Goal: Task Accomplishment & Management: Manage account settings

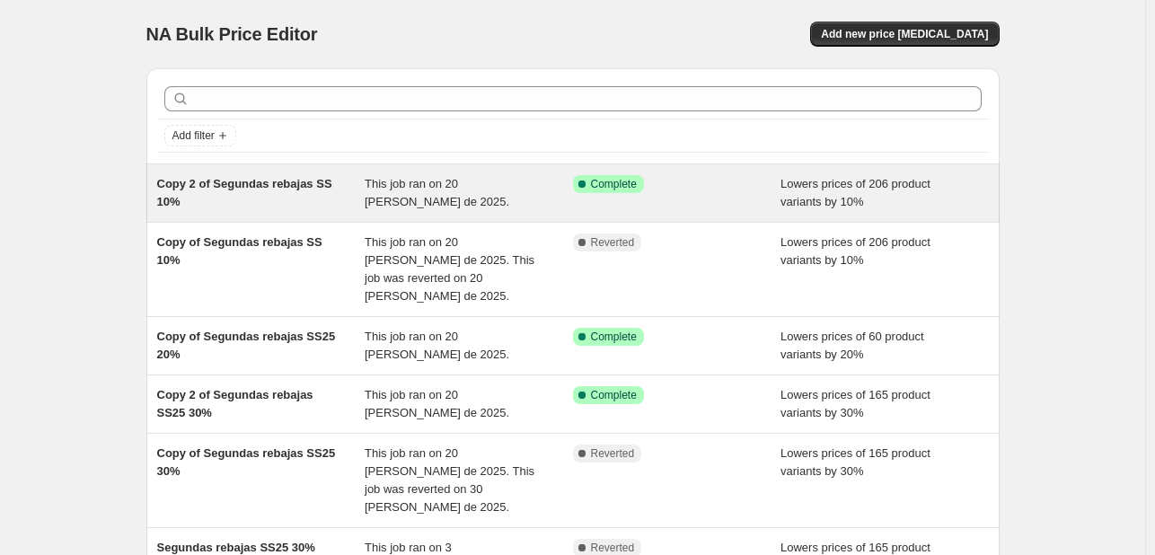
click at [614, 190] on span "Complete" at bounding box center [614, 184] width 46 height 14
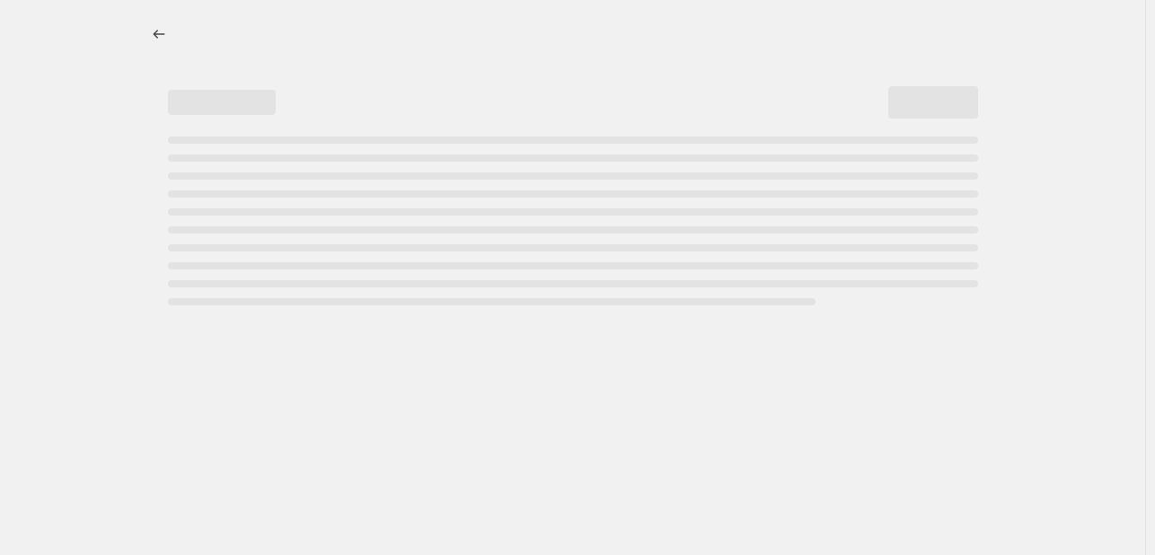
select select "percentage"
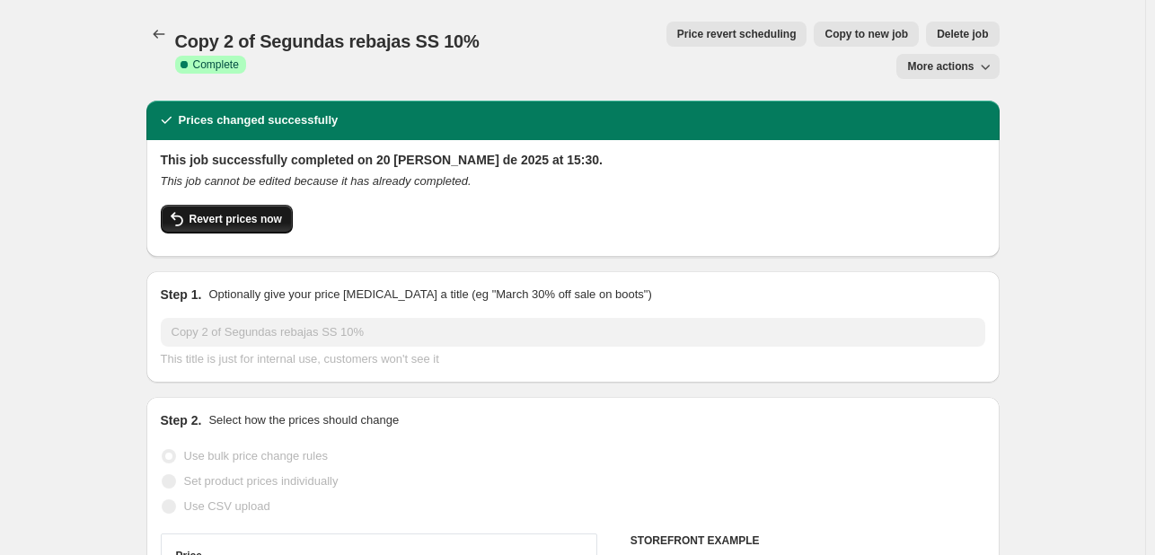
click at [233, 212] on span "Revert prices now" at bounding box center [235, 219] width 92 height 14
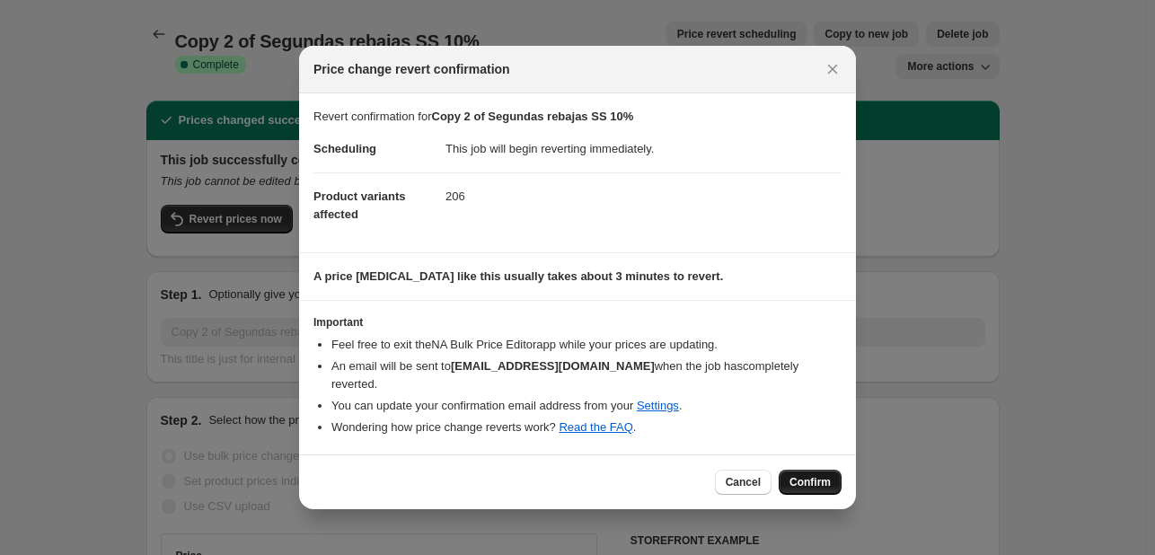
click at [821, 478] on span "Confirm" at bounding box center [809, 482] width 41 height 14
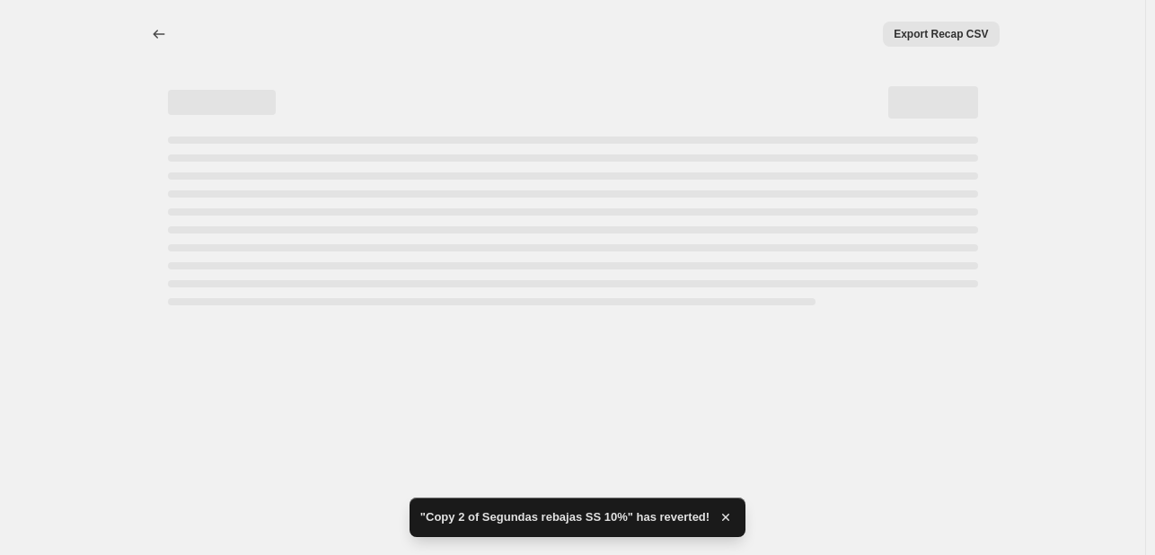
select select "percentage"
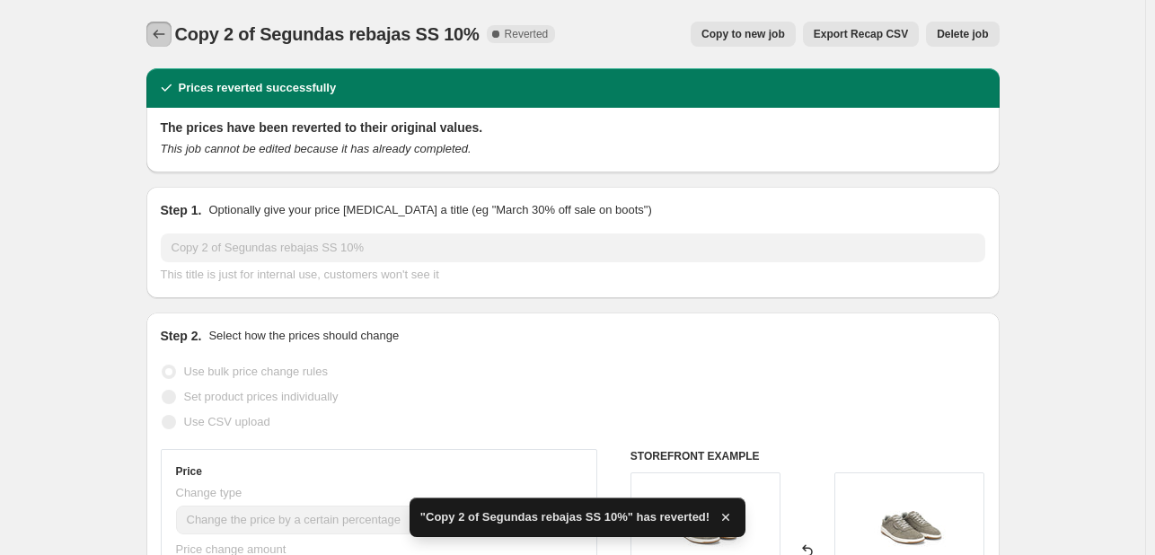
click at [163, 30] on icon "Price change jobs" at bounding box center [159, 34] width 18 height 18
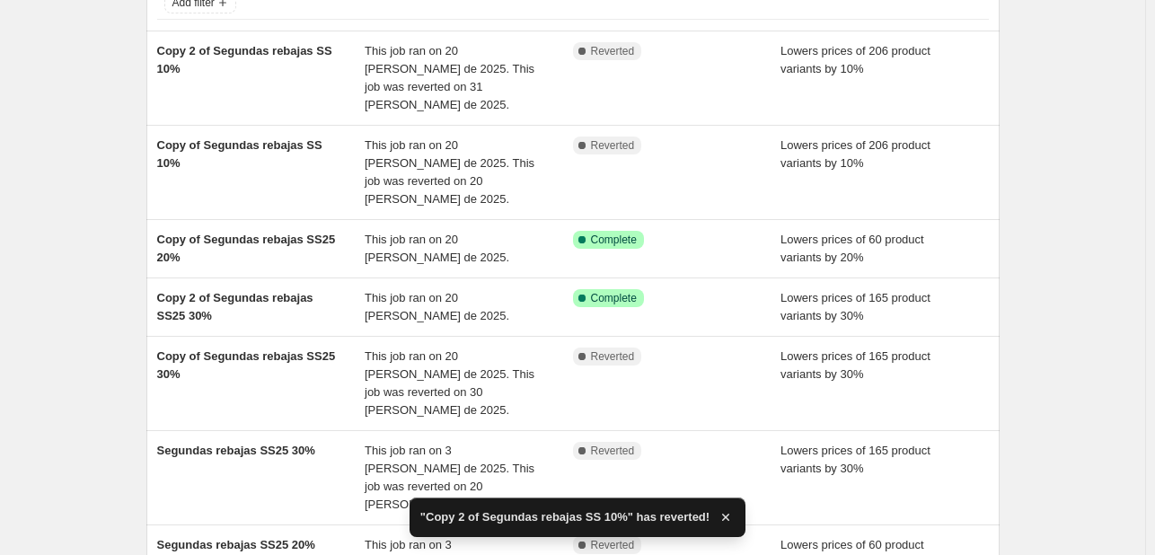
scroll to position [180, 0]
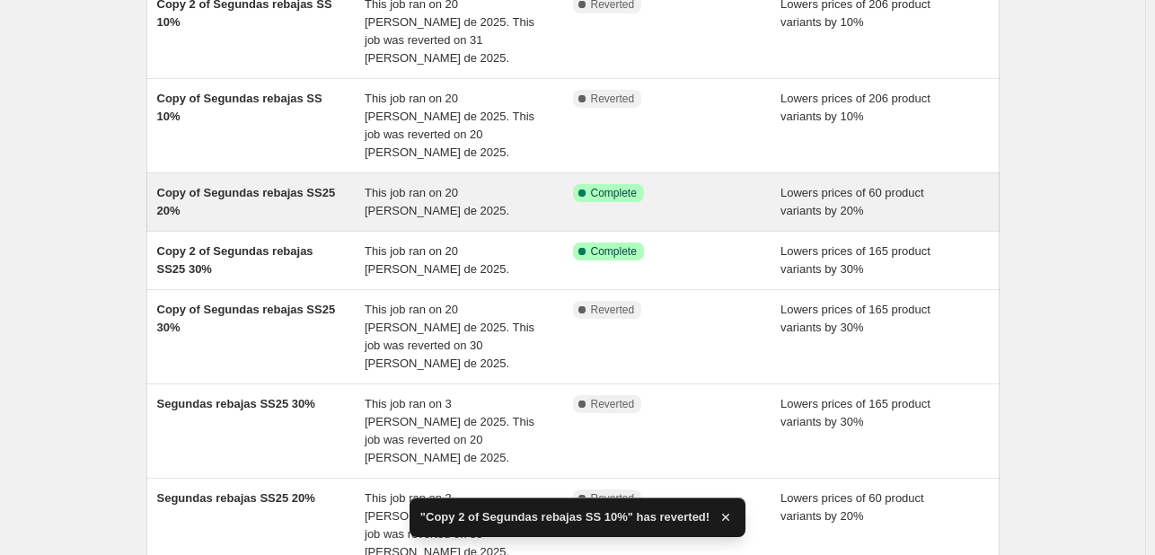
click at [277, 186] on span "Copy of Segundas rebajas SS25 20%" at bounding box center [246, 201] width 179 height 31
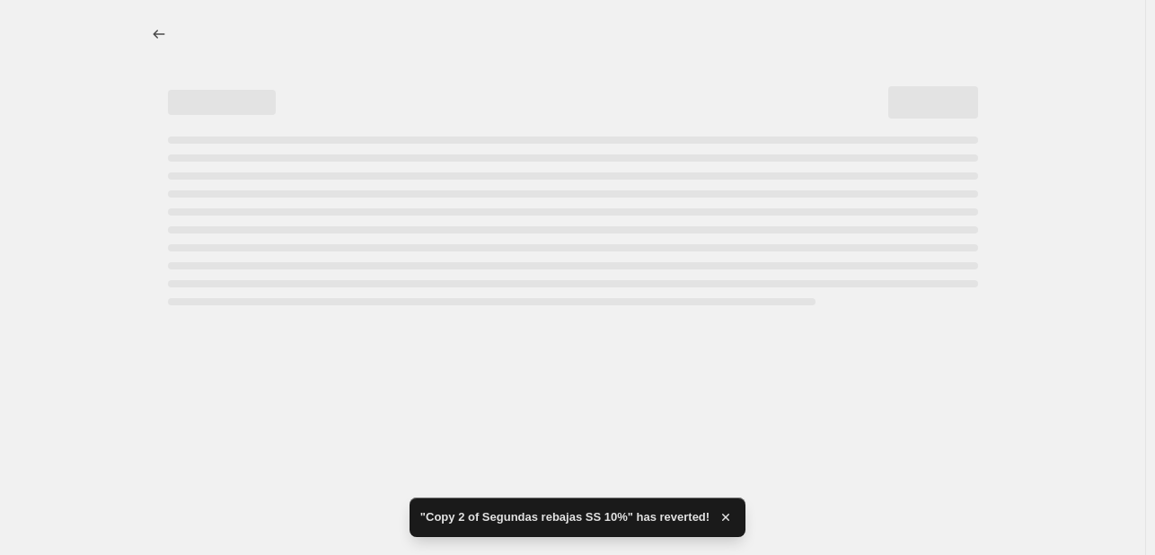
select select "percentage"
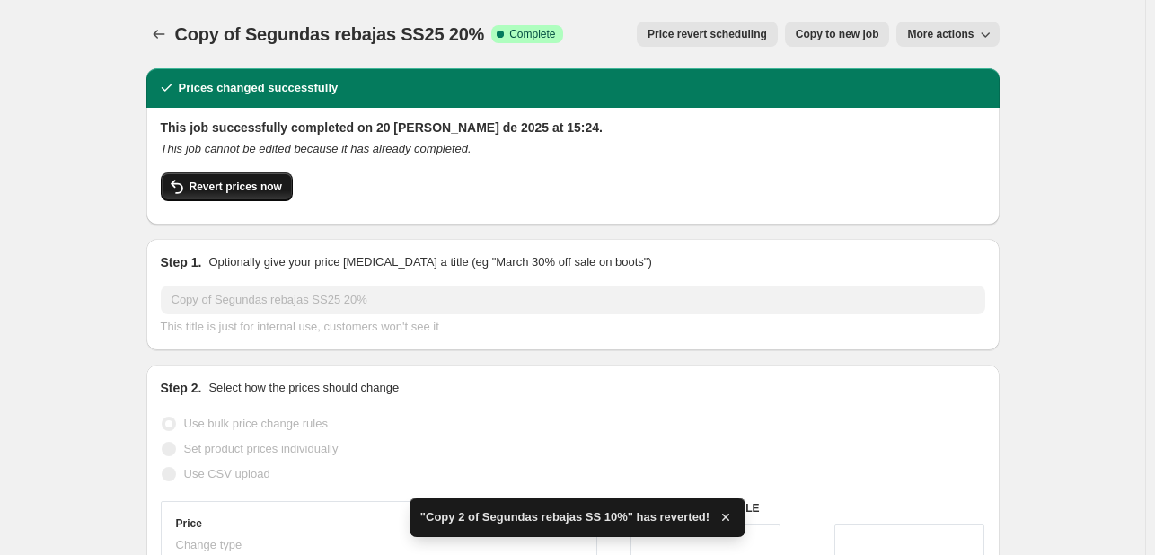
click at [250, 188] on span "Revert prices now" at bounding box center [235, 187] width 92 height 14
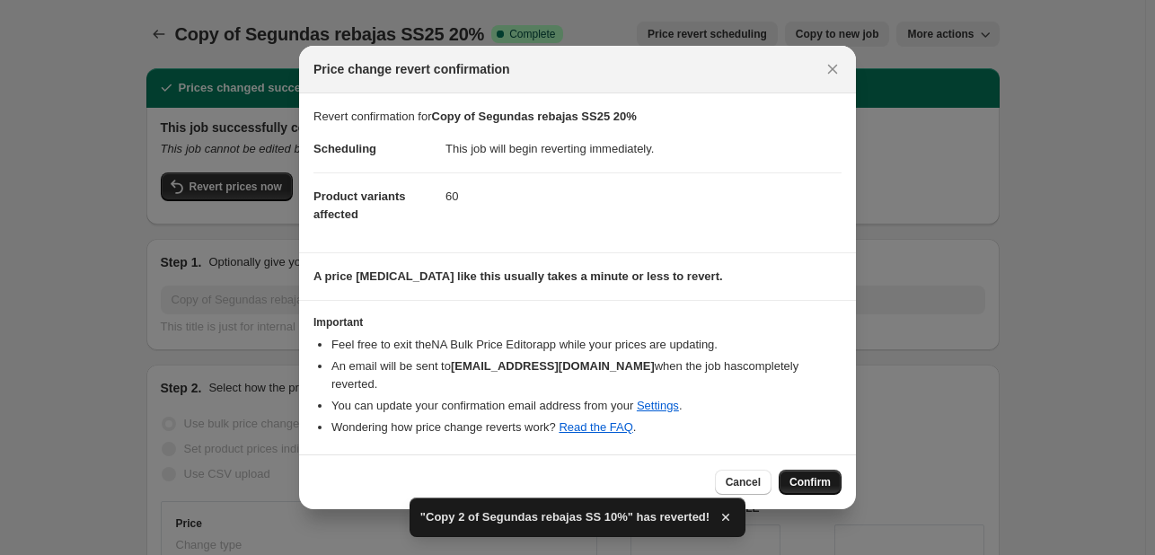
click at [829, 475] on span "Confirm" at bounding box center [809, 482] width 41 height 14
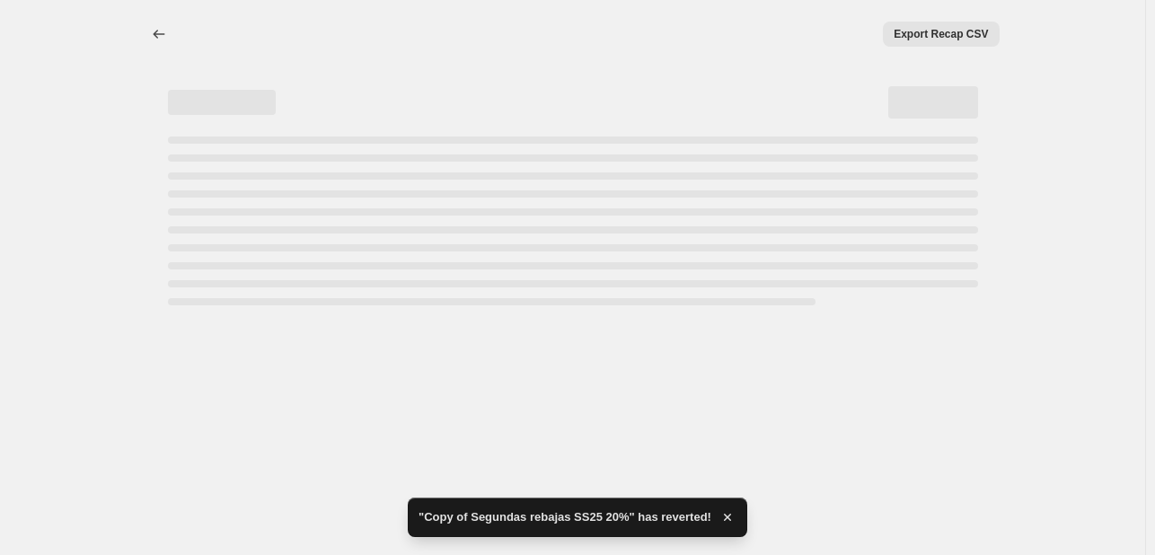
select select "percentage"
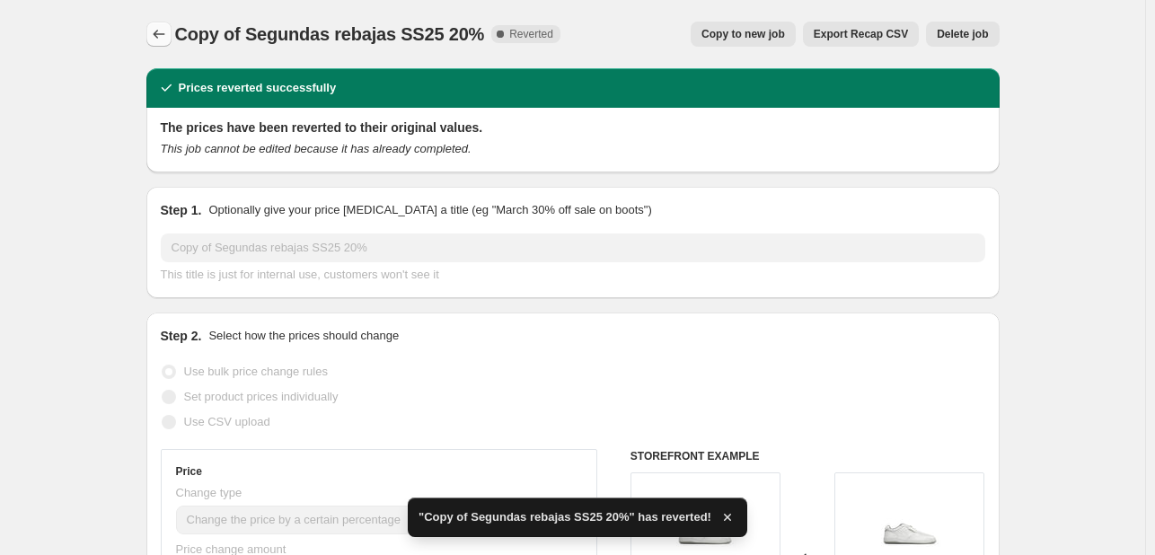
click at [165, 33] on icon "Price change jobs" at bounding box center [159, 34] width 18 height 18
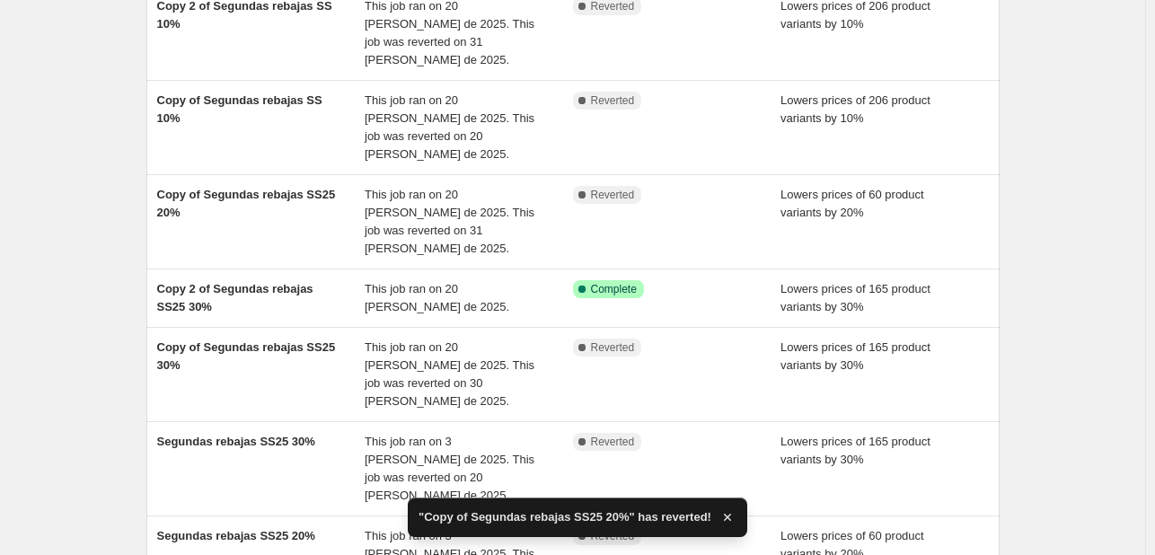
scroll to position [180, 0]
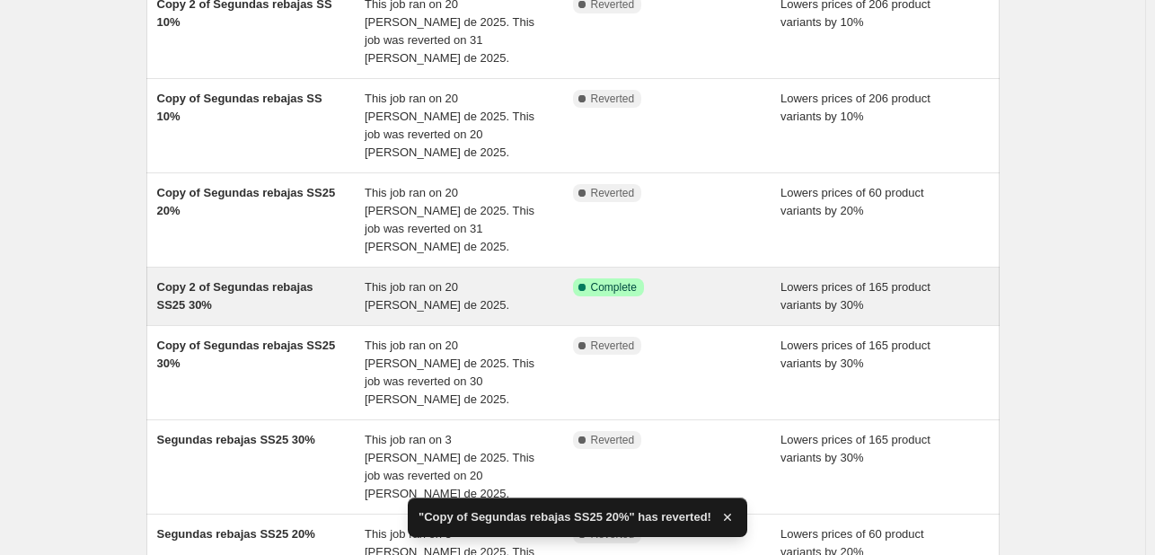
click at [230, 280] on span "Copy 2 of Segundas rebajas SS25 30%" at bounding box center [235, 295] width 156 height 31
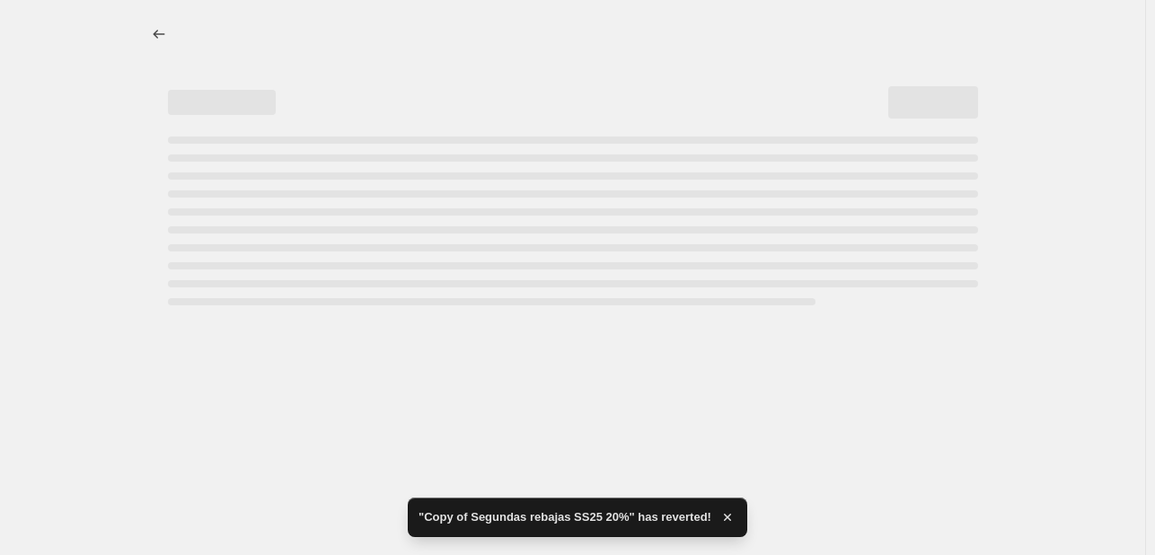
select select "percentage"
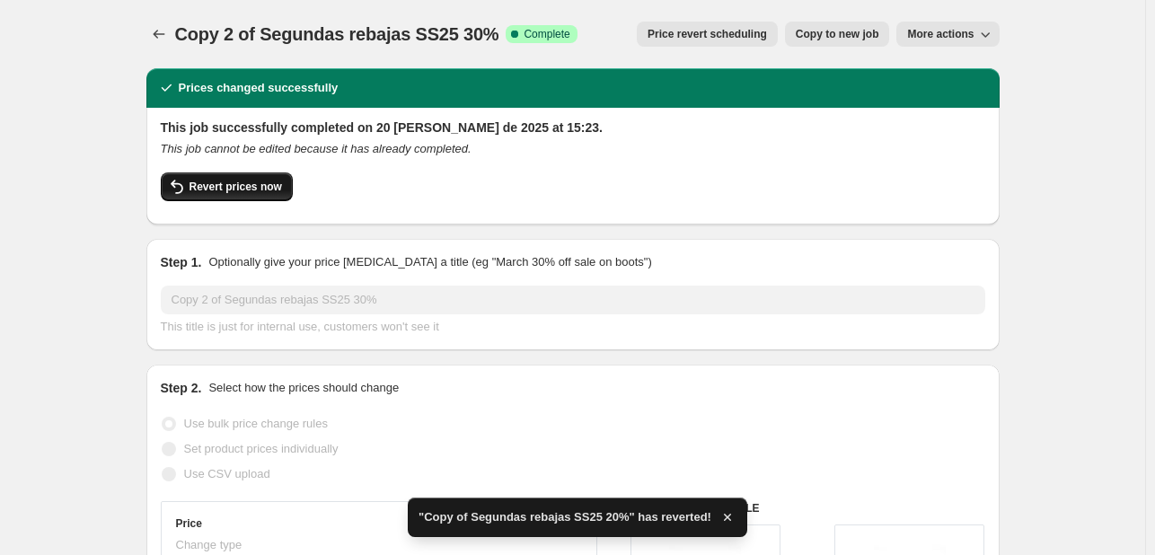
click at [240, 189] on span "Revert prices now" at bounding box center [235, 187] width 92 height 14
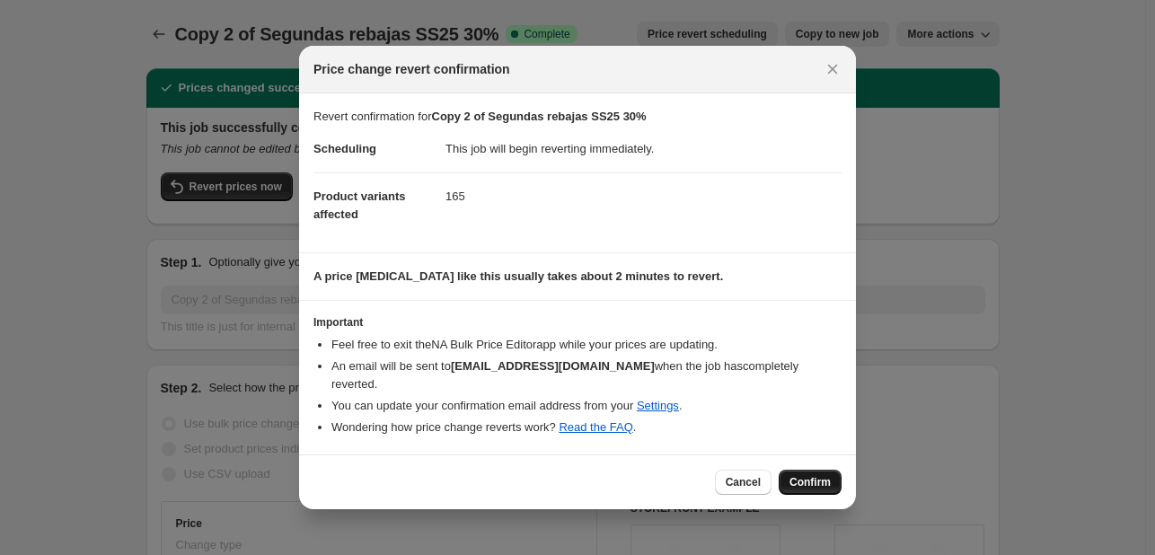
click at [816, 479] on span "Confirm" at bounding box center [809, 482] width 41 height 14
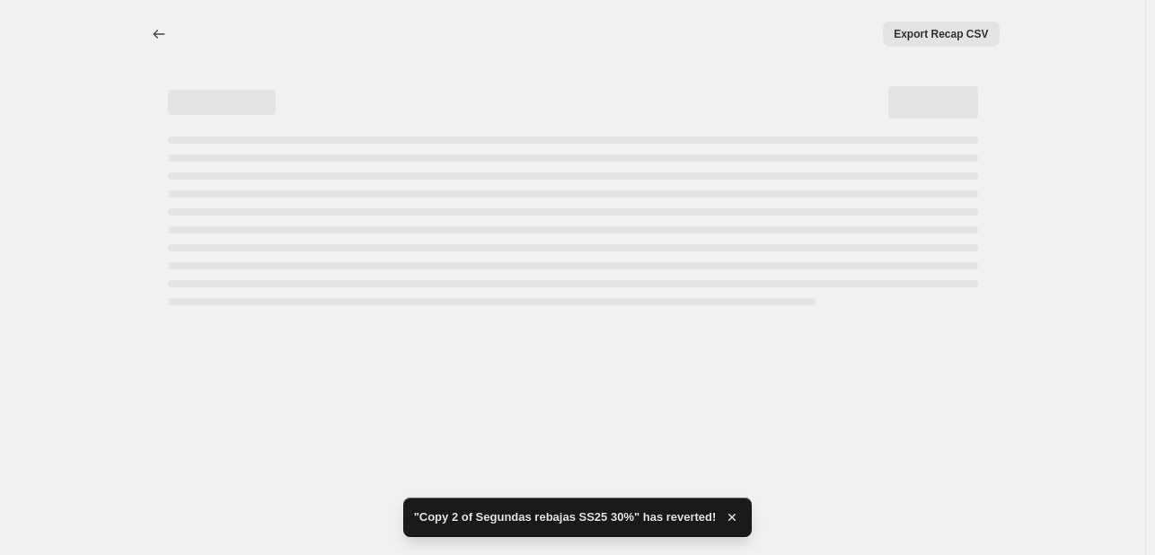
select select "percentage"
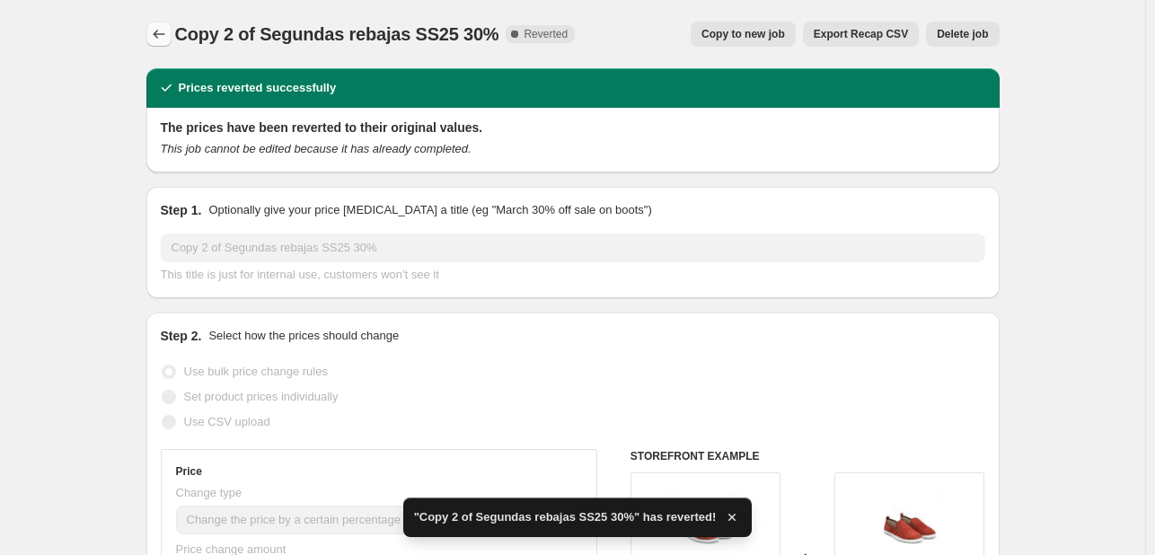
click at [163, 34] on icon "Price change jobs" at bounding box center [159, 34] width 12 height 9
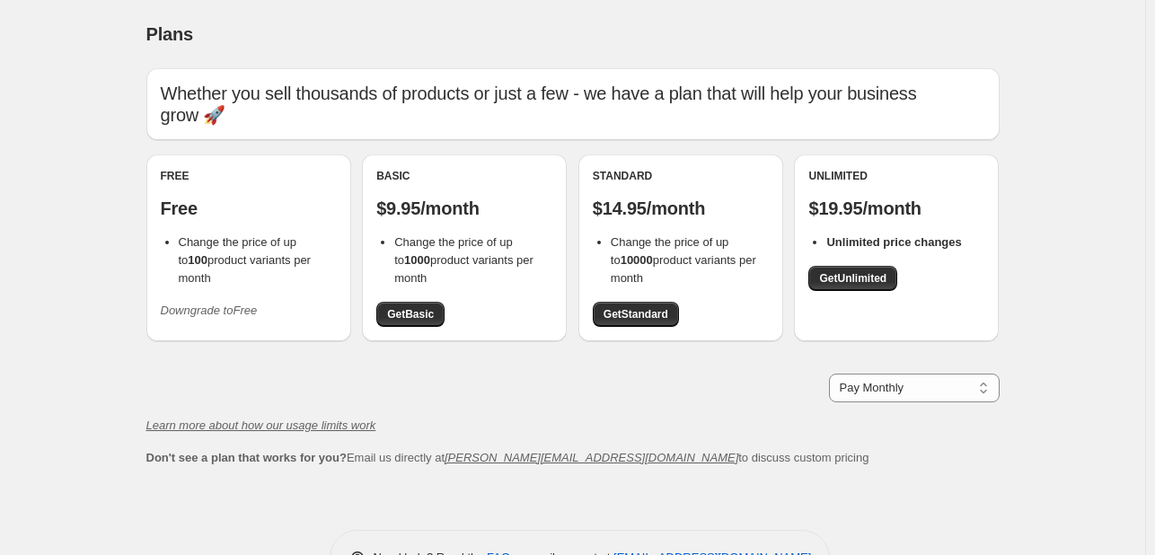
click at [214, 303] on icon "Downgrade to Free" at bounding box center [209, 309] width 97 height 13
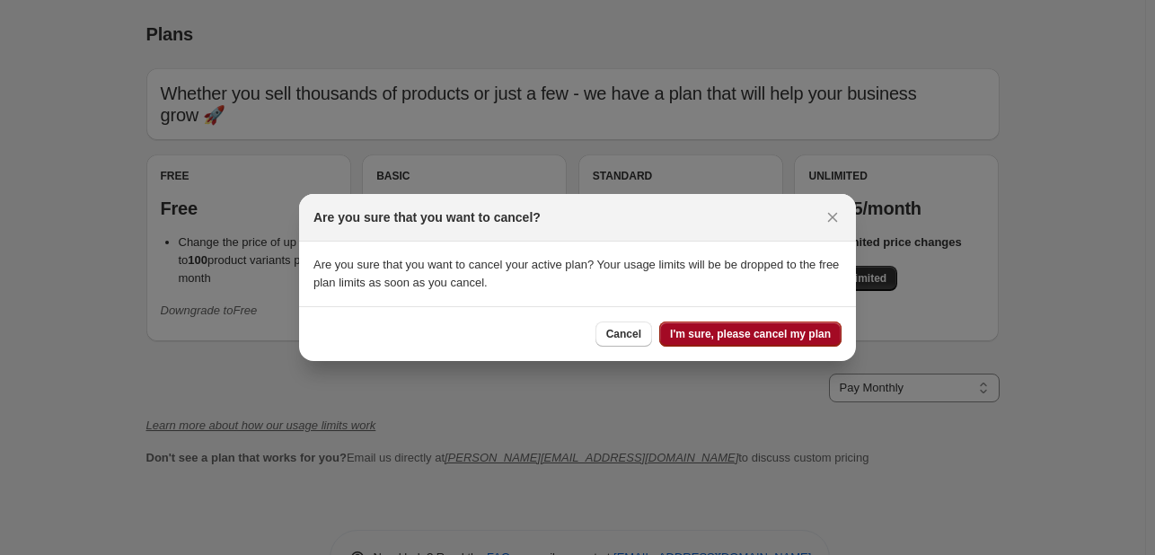
click at [812, 336] on span "I'm sure, please cancel my plan" at bounding box center [750, 334] width 161 height 14
